Goal: Navigation & Orientation: Find specific page/section

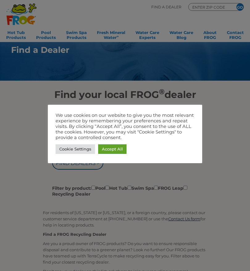
click at [114, 149] on link "Accept All" at bounding box center [112, 149] width 28 height 10
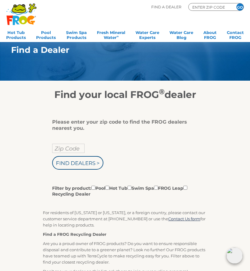
click at [109, 189] on input "Filter by product: Pool Hot Tub Swim Spa FROG Leap Recycling Dealer" at bounding box center [107, 188] width 4 height 4
checkbox input "true"
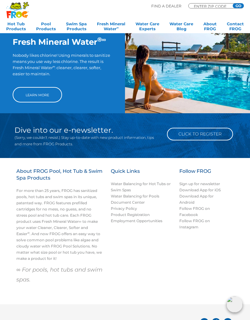
scroll to position [407, 0]
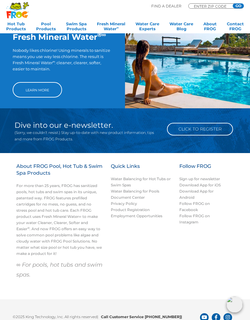
click at [118, 184] on link "Water Balancing for Hot Tubs or Swim Spas" at bounding box center [141, 182] width 60 height 11
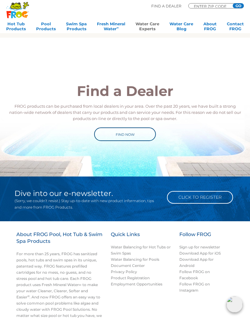
scroll to position [444, 0]
click at [111, 140] on link "Find Now" at bounding box center [125, 135] width 62 height 14
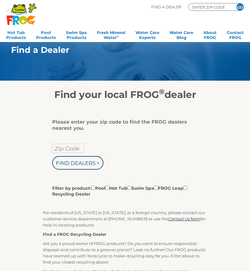
click at [60, 152] on input "Zip Code" at bounding box center [68, 148] width 32 height 9
type input "Zip Code"
click at [61, 150] on input "text" at bounding box center [68, 148] width 32 height 9
type input "19947"
click at [74, 166] on input "Find Dealers >" at bounding box center [77, 163] width 51 height 14
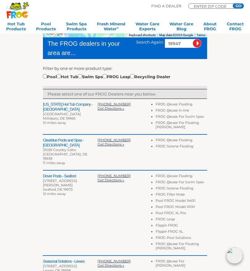
scroll to position [130, 0]
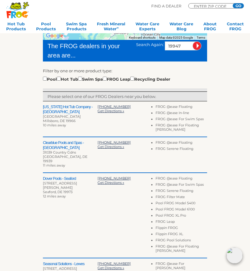
click at [61, 81] on input "checkbox" at bounding box center [59, 79] width 4 height 4
checkbox input "true"
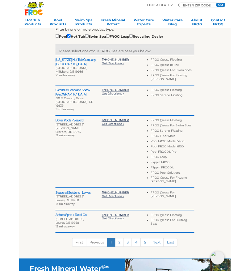
scroll to position [165, 0]
